Goal: Information Seeking & Learning: Learn about a topic

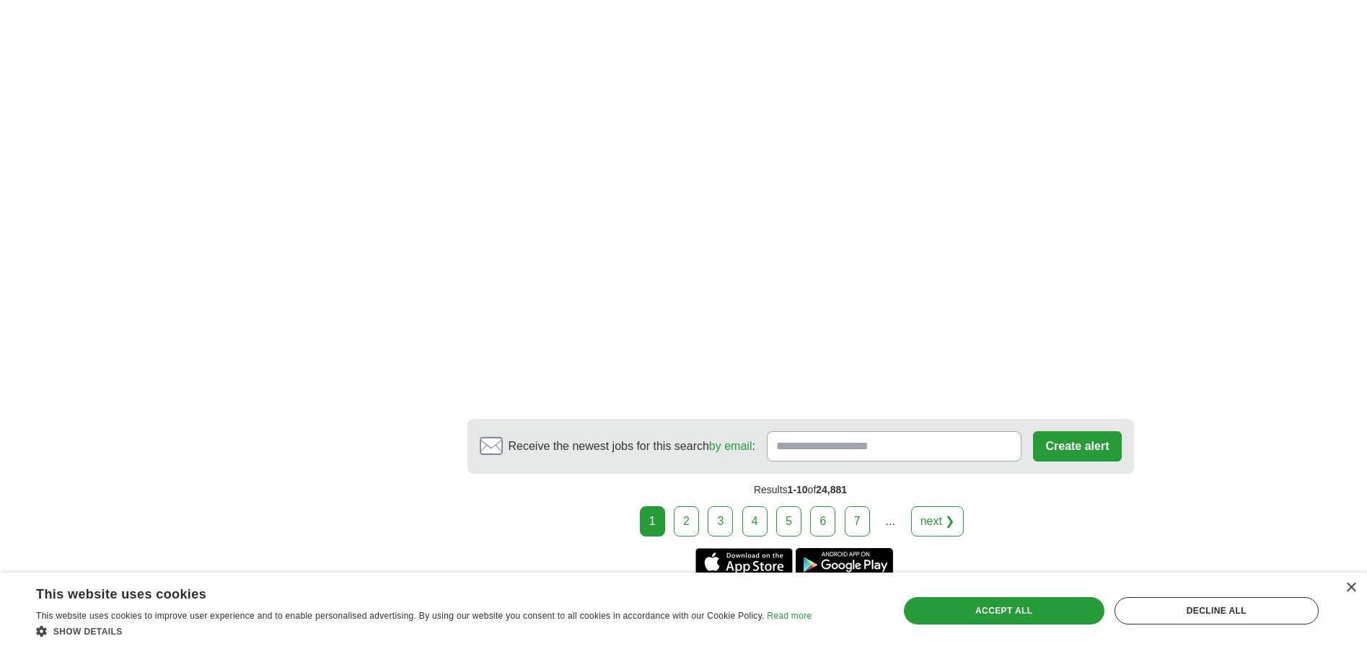
scroll to position [2541, 0]
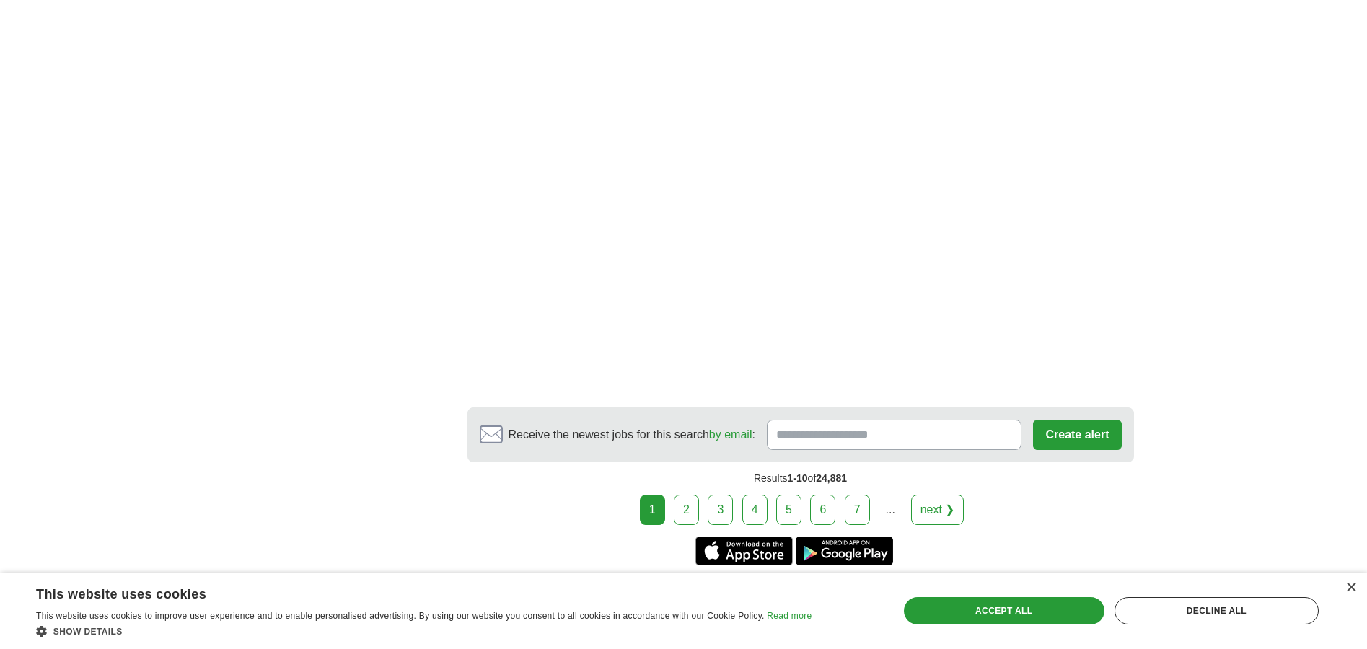
click at [681, 498] on link "2" at bounding box center [686, 510] width 25 height 30
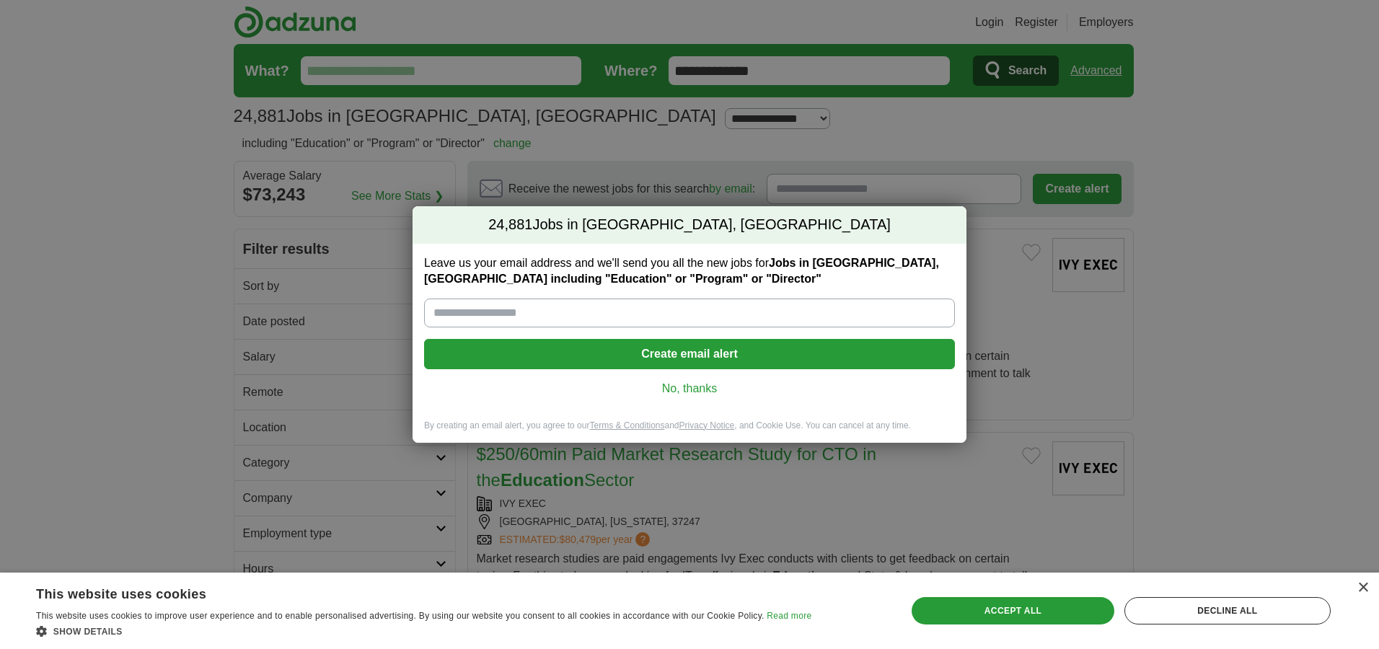
click at [699, 389] on link "No, thanks" at bounding box center [690, 389] width 508 height 16
